Goal: Transaction & Acquisition: Purchase product/service

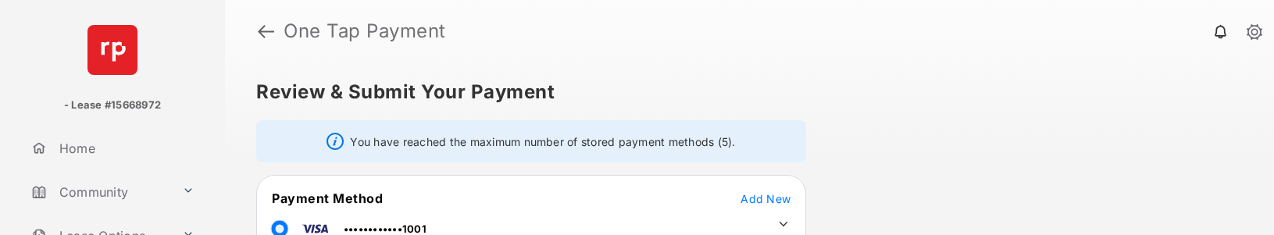
click at [264, 35] on link at bounding box center [266, 32] width 16 height 38
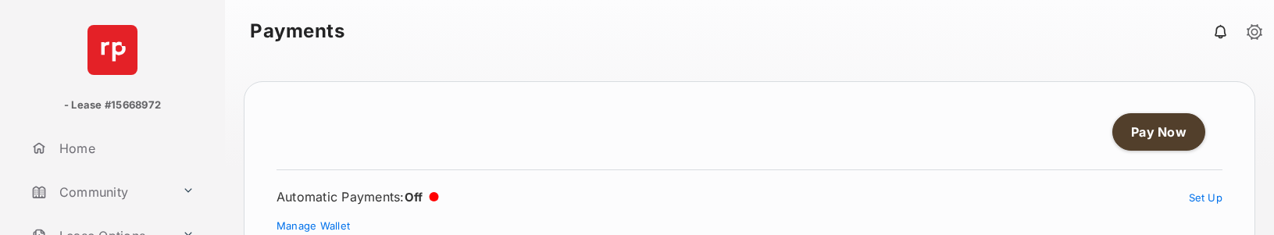
click at [1163, 125] on link "Pay Now" at bounding box center [1159, 132] width 93 height 38
